Goal: Navigation & Orientation: Find specific page/section

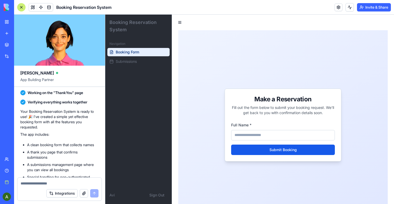
scroll to position [180, 0]
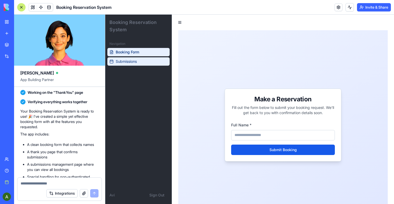
click at [121, 63] on span "Submissions" at bounding box center [126, 61] width 21 height 5
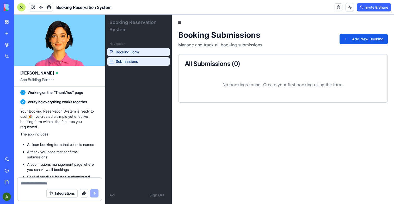
click at [129, 52] on span "Booking Form" at bounding box center [127, 52] width 23 height 5
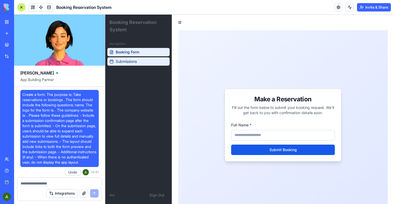
click at [125, 64] on link "Submissions" at bounding box center [138, 61] width 62 height 8
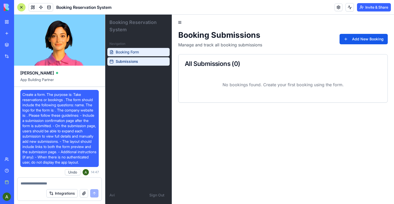
click at [131, 53] on span "Booking Form" at bounding box center [127, 52] width 23 height 5
